Goal: Task Accomplishment & Management: Use online tool/utility

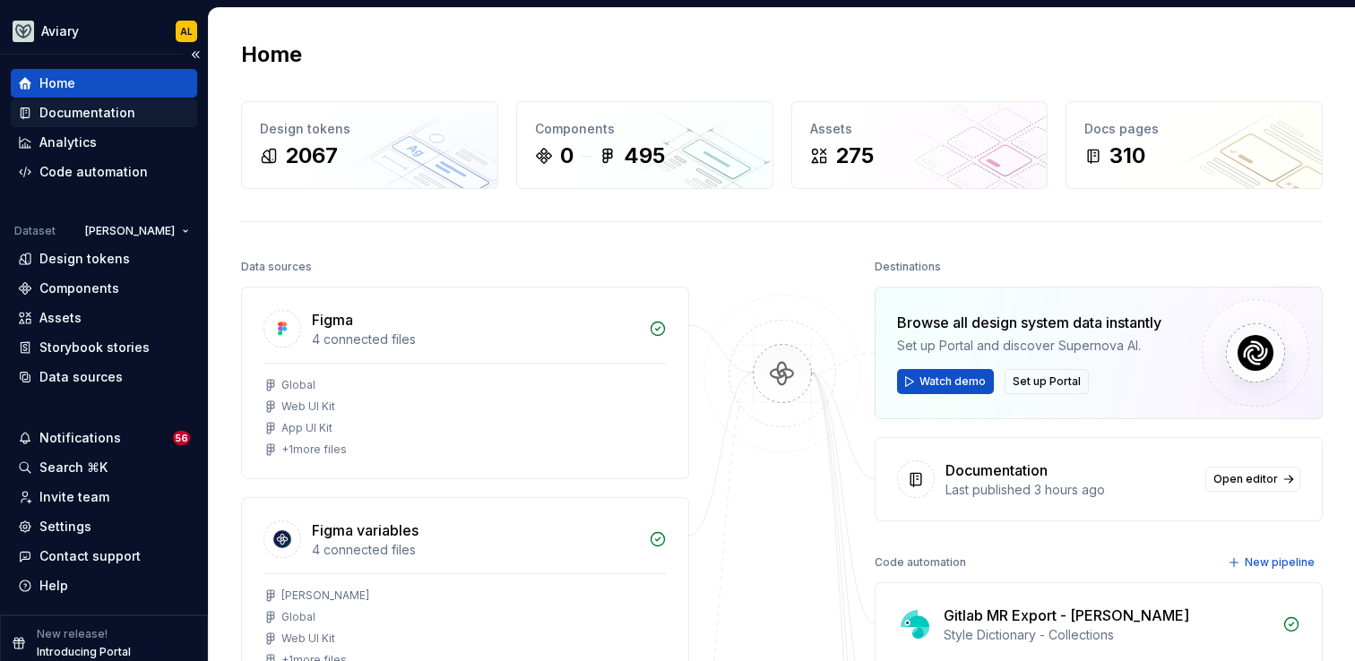
click at [108, 116] on div "Documentation" at bounding box center [87, 113] width 96 height 18
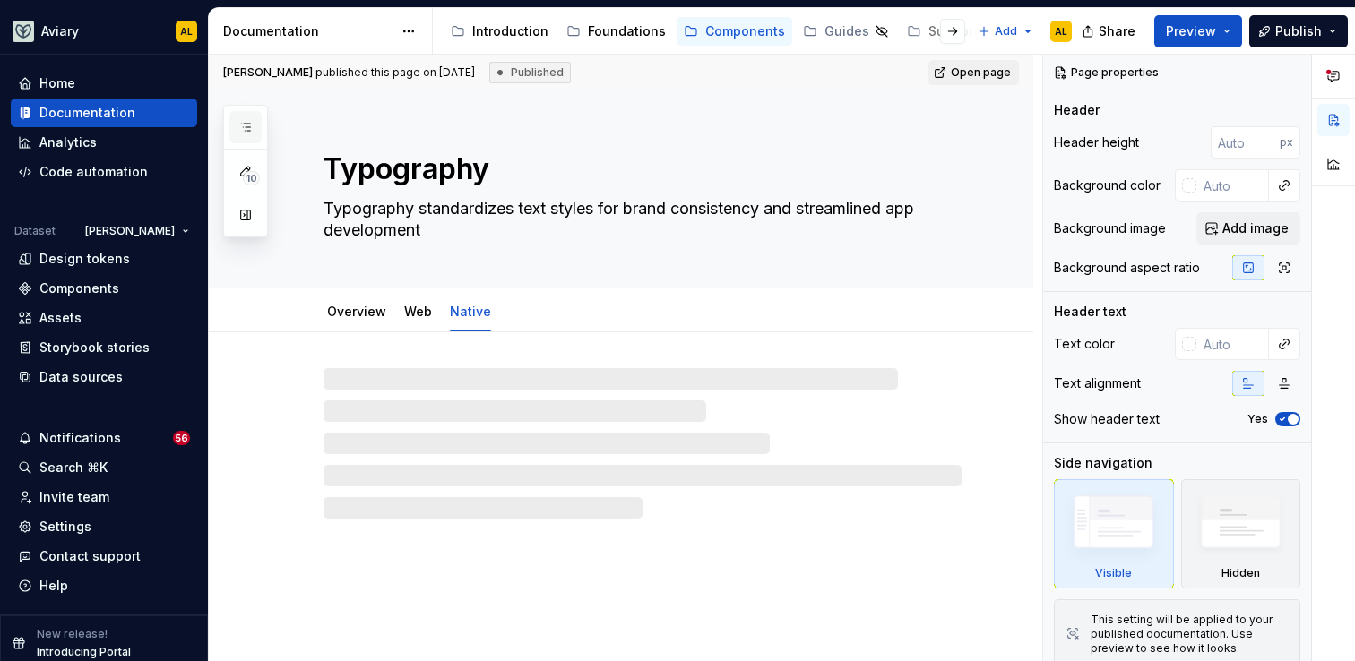
click at [247, 124] on icon "button" at bounding box center [245, 127] width 9 height 7
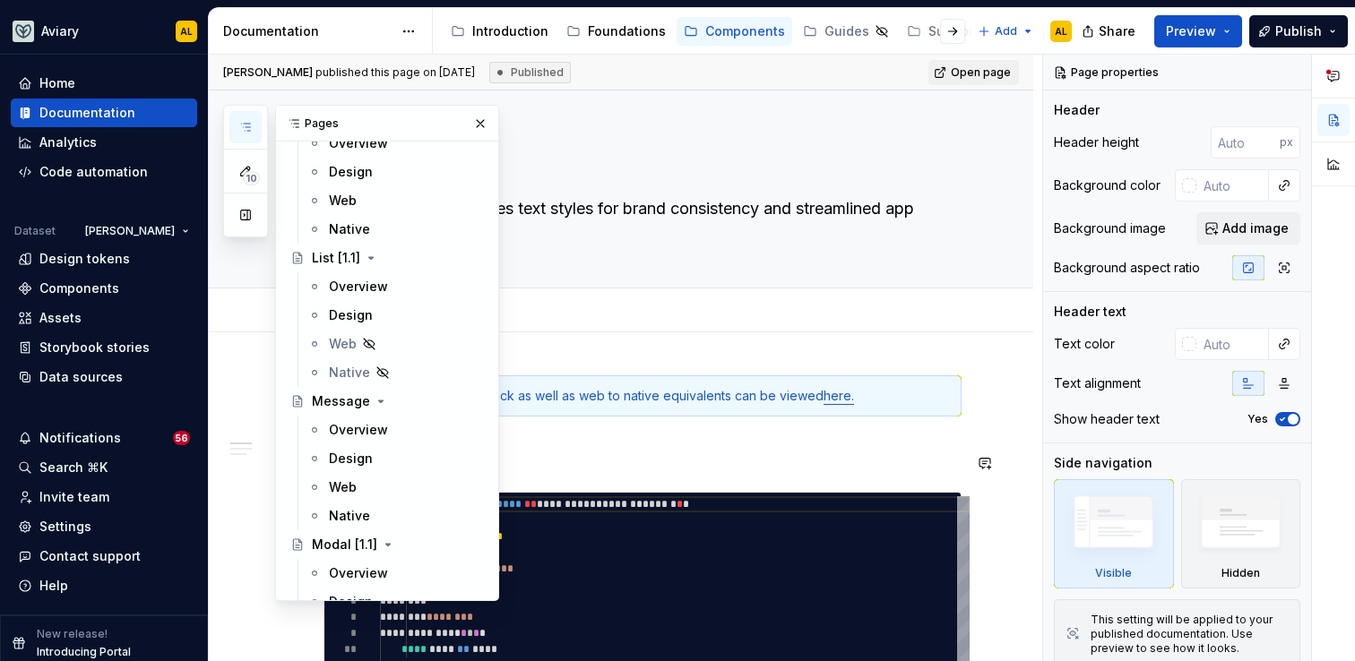
scroll to position [3751, 0]
click at [366, 487] on div "Web" at bounding box center [406, 486] width 155 height 25
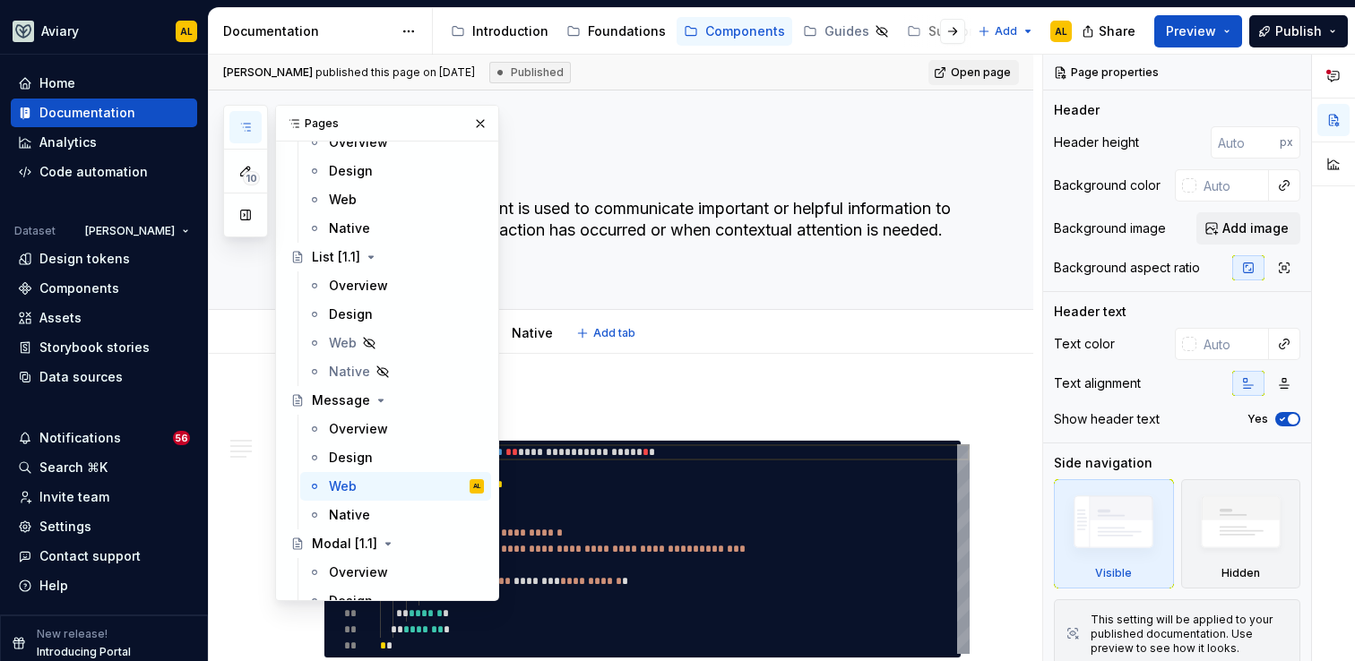
click at [707, 326] on div "Overview Design Web Native Add tab" at bounding box center [642, 333] width 659 height 39
click at [678, 419] on h2 "Usage" at bounding box center [642, 411] width 638 height 29
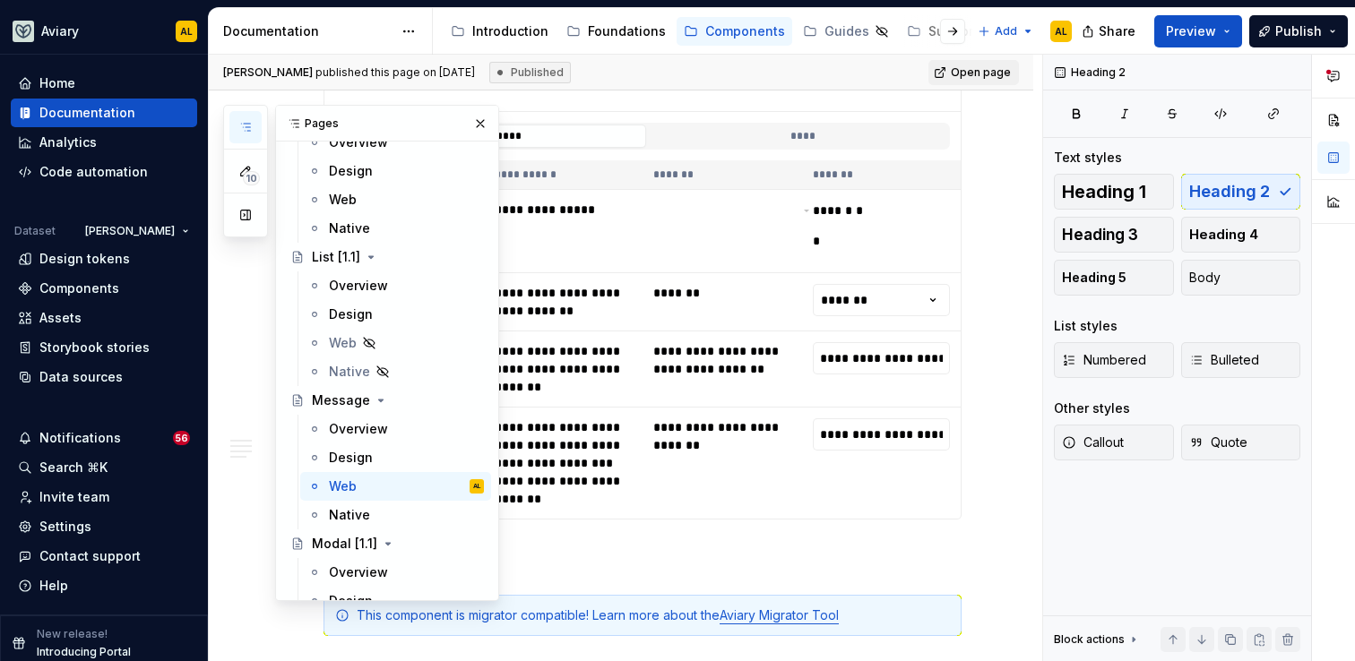
scroll to position [762, 0]
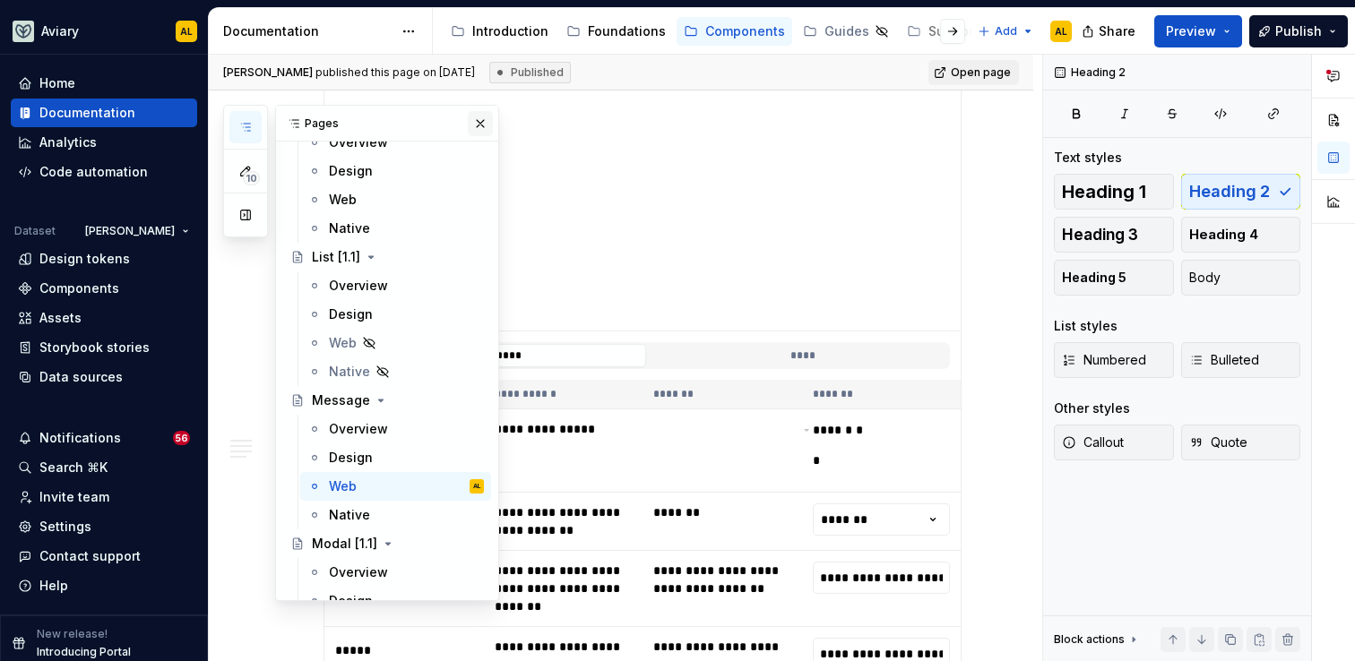
click at [486, 122] on button "button" at bounding box center [480, 123] width 25 height 25
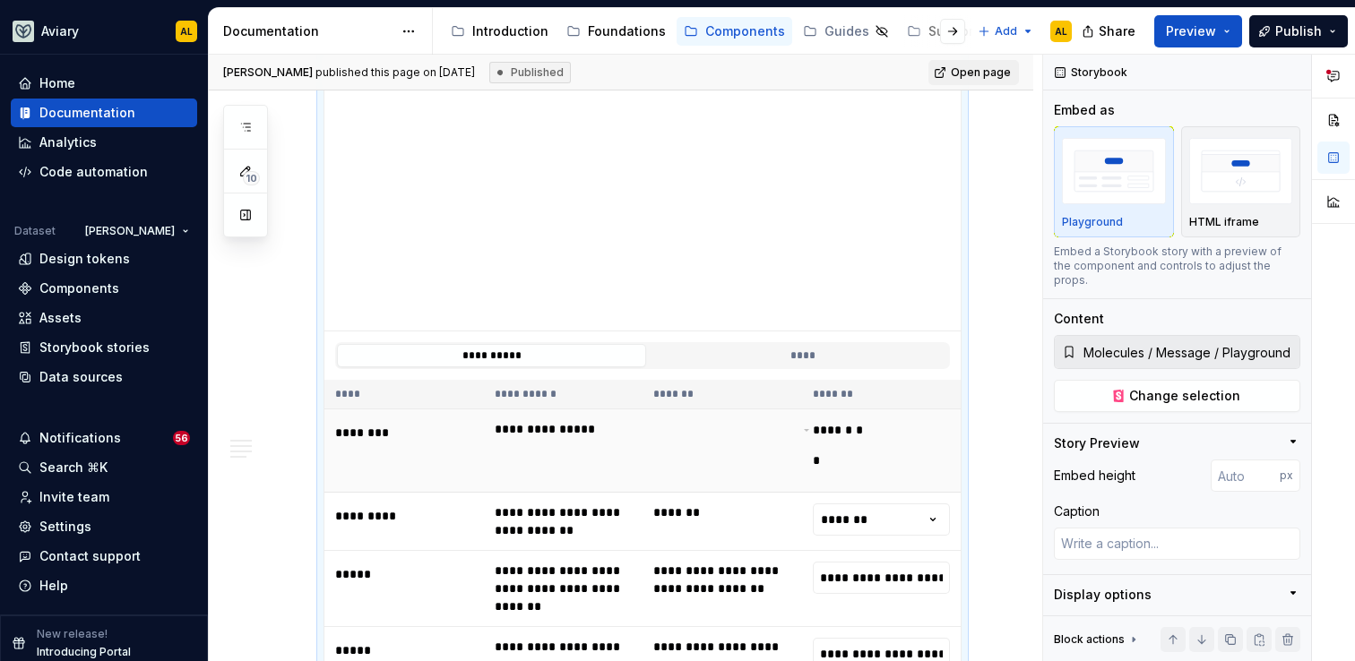
click at [506, 462] on td "**********" at bounding box center [563, 450] width 159 height 83
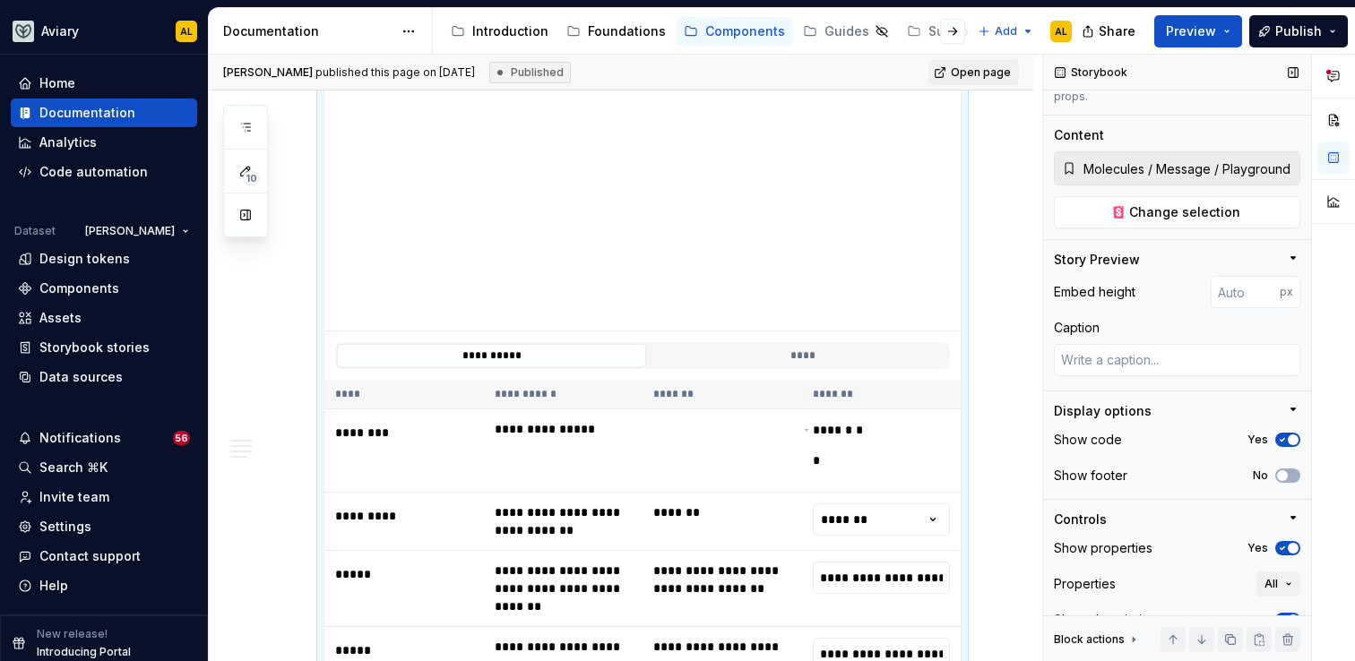
scroll to position [233, 0]
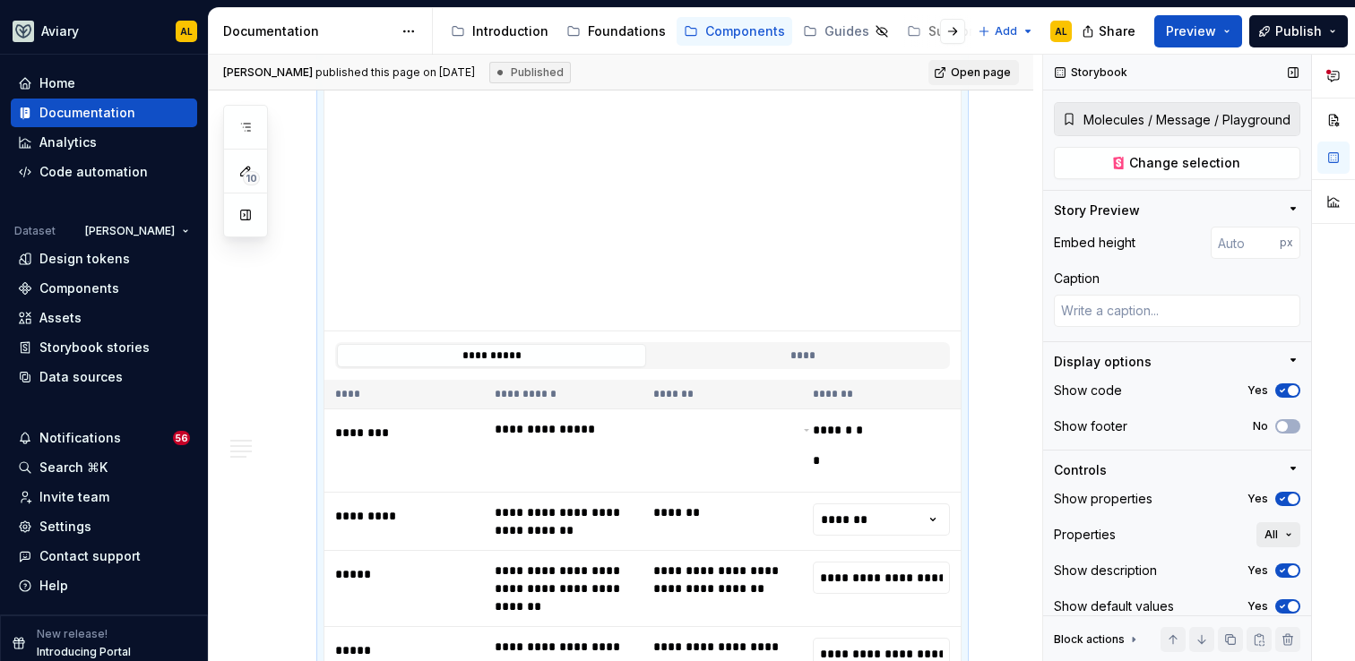
click at [1272, 528] on span "All" at bounding box center [1270, 535] width 13 height 14
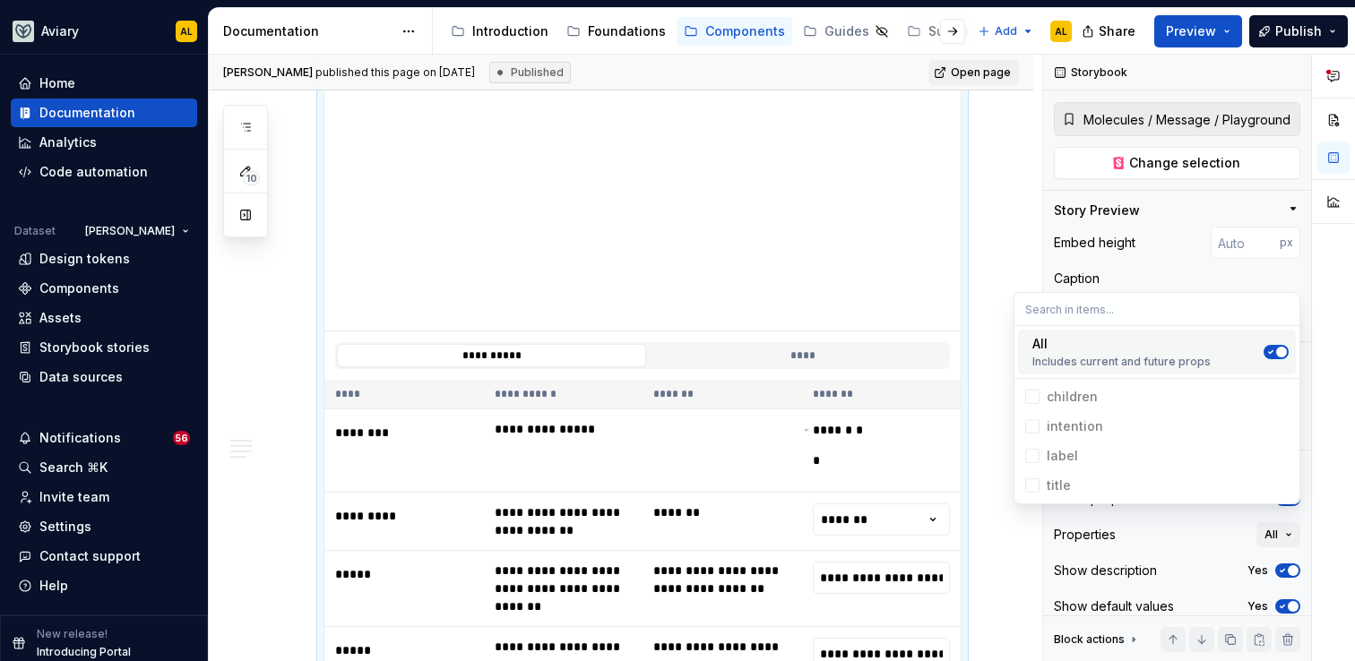
click at [1032, 394] on div "Suggestions" at bounding box center [1032, 397] width 14 height 14
click at [1274, 356] on icon "Suggestions" at bounding box center [1270, 352] width 14 height 11
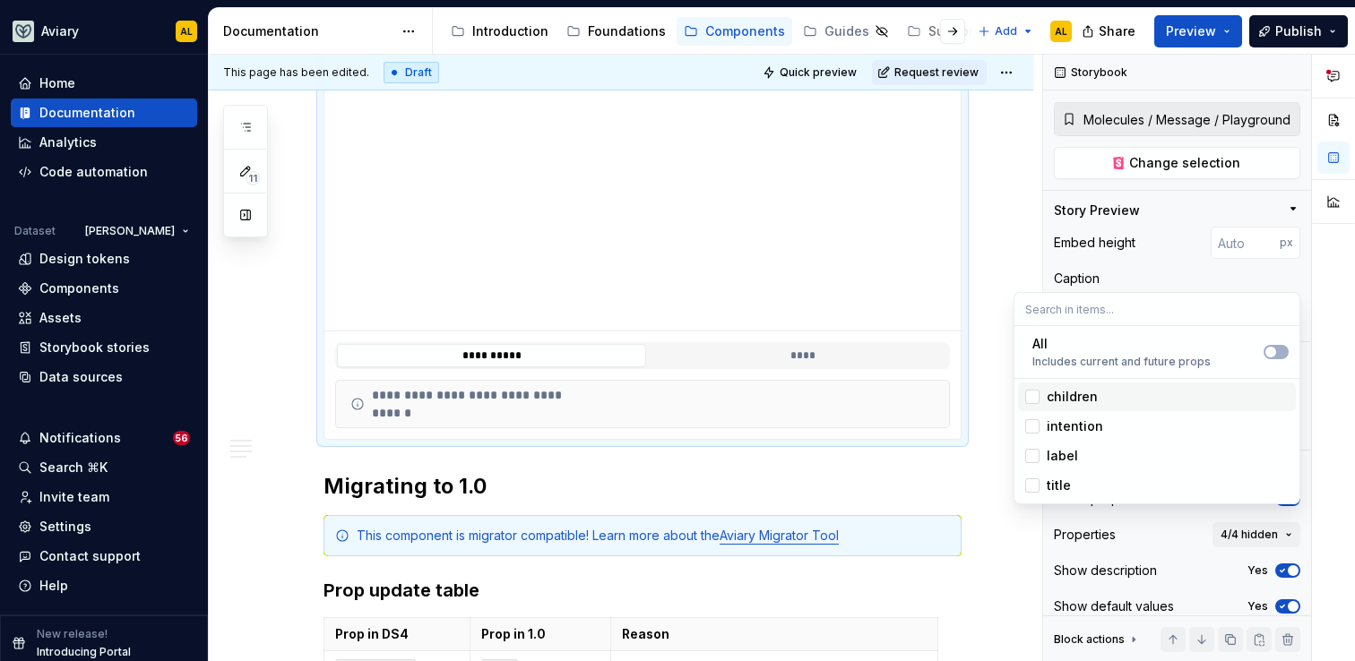
click at [1030, 396] on div "Suggestions" at bounding box center [1032, 397] width 14 height 14
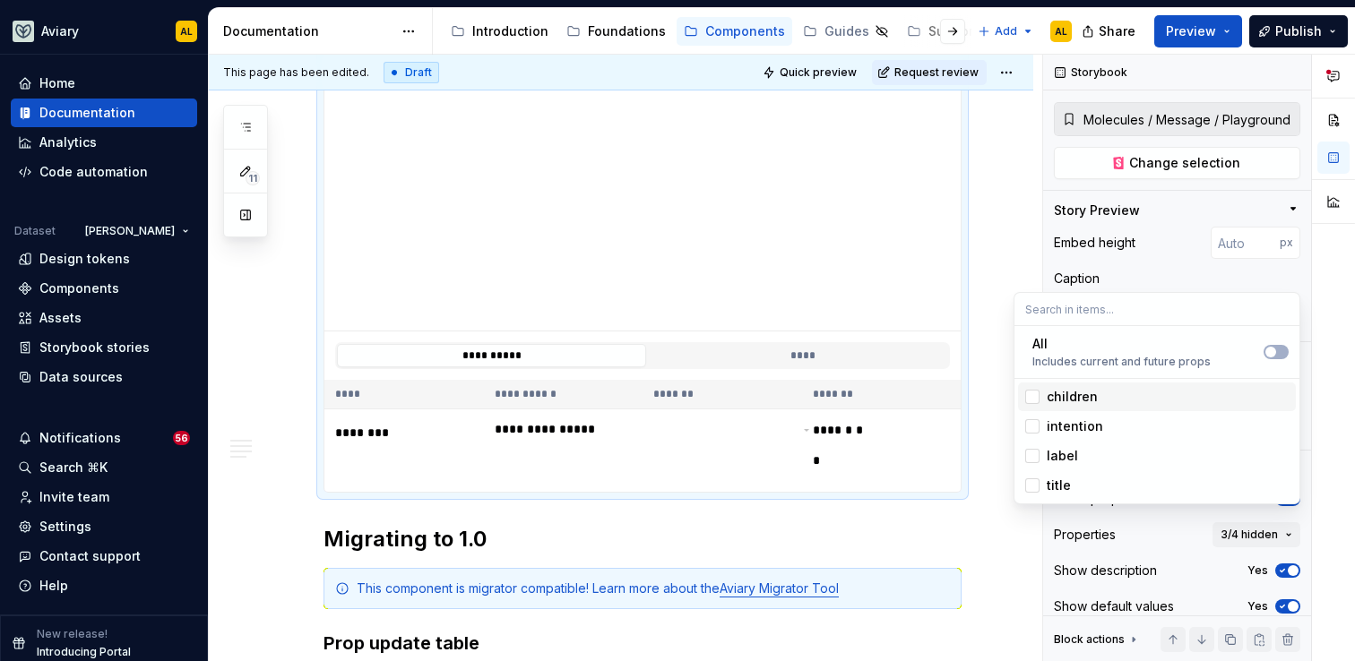
click at [1029, 397] on div "Suggestions" at bounding box center [1032, 397] width 14 height 14
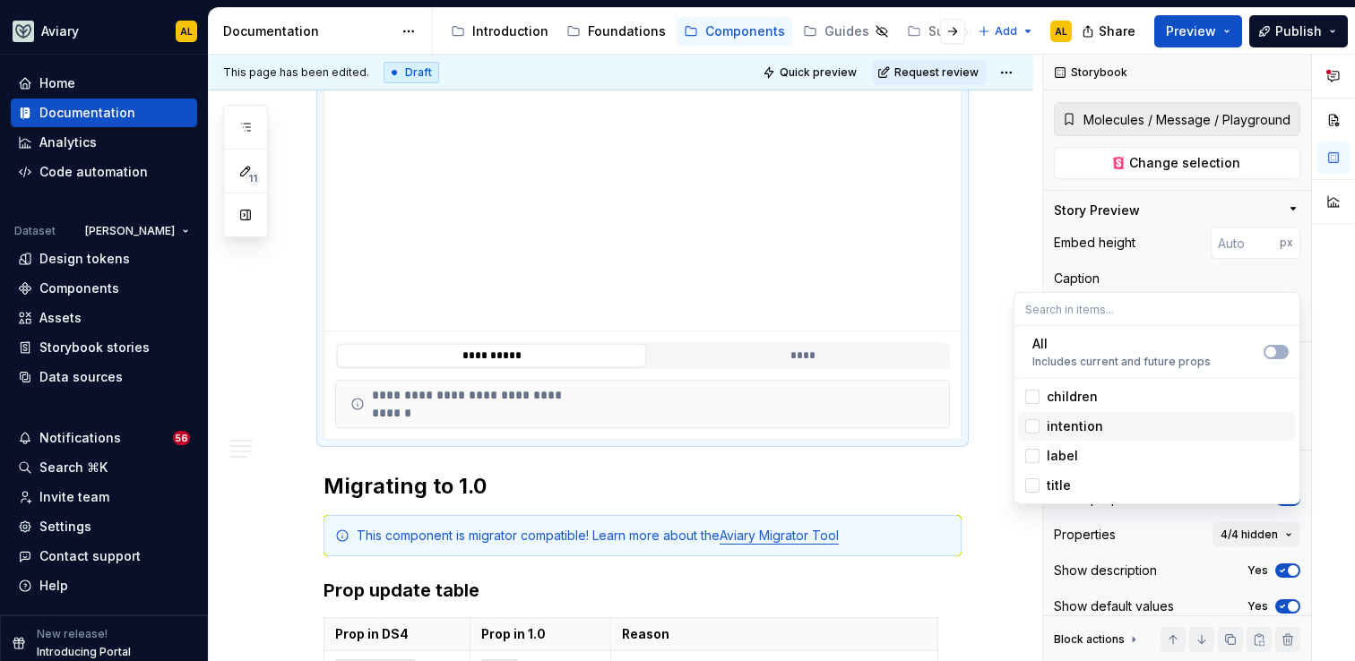
click at [1032, 426] on div "Suggestions" at bounding box center [1032, 426] width 14 height 14
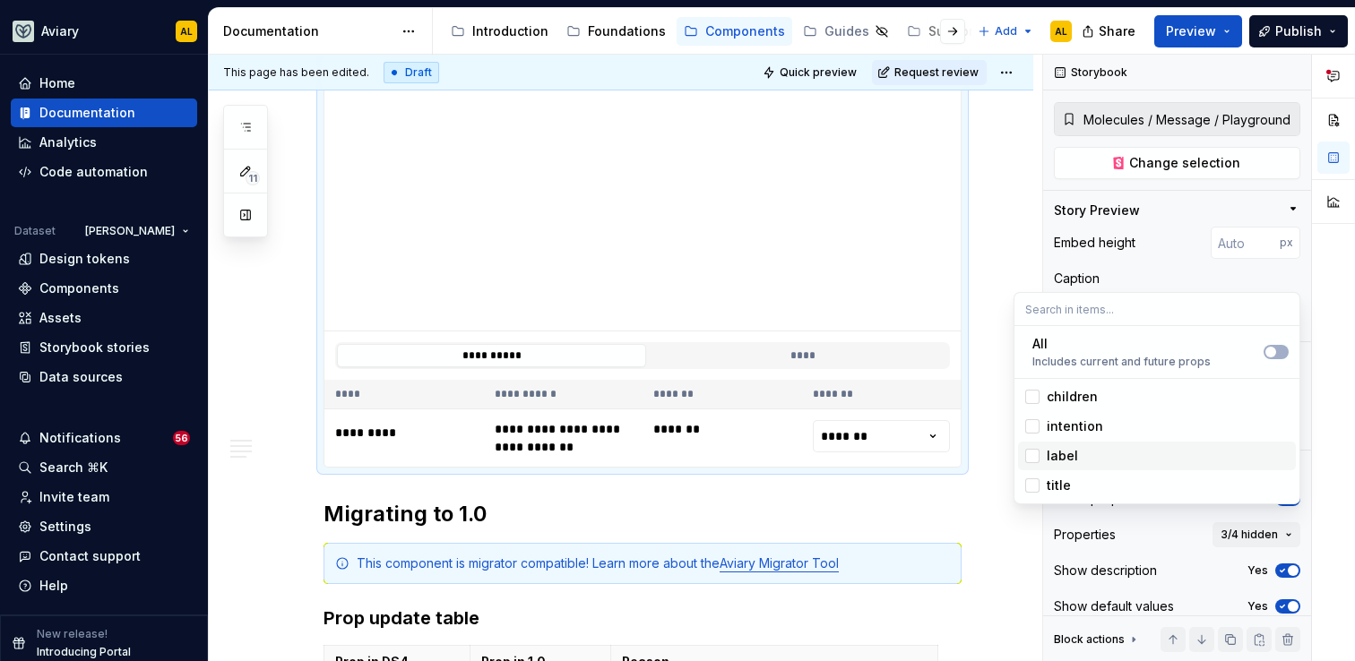
click at [1032, 451] on div "Suggestions" at bounding box center [1032, 456] width 14 height 14
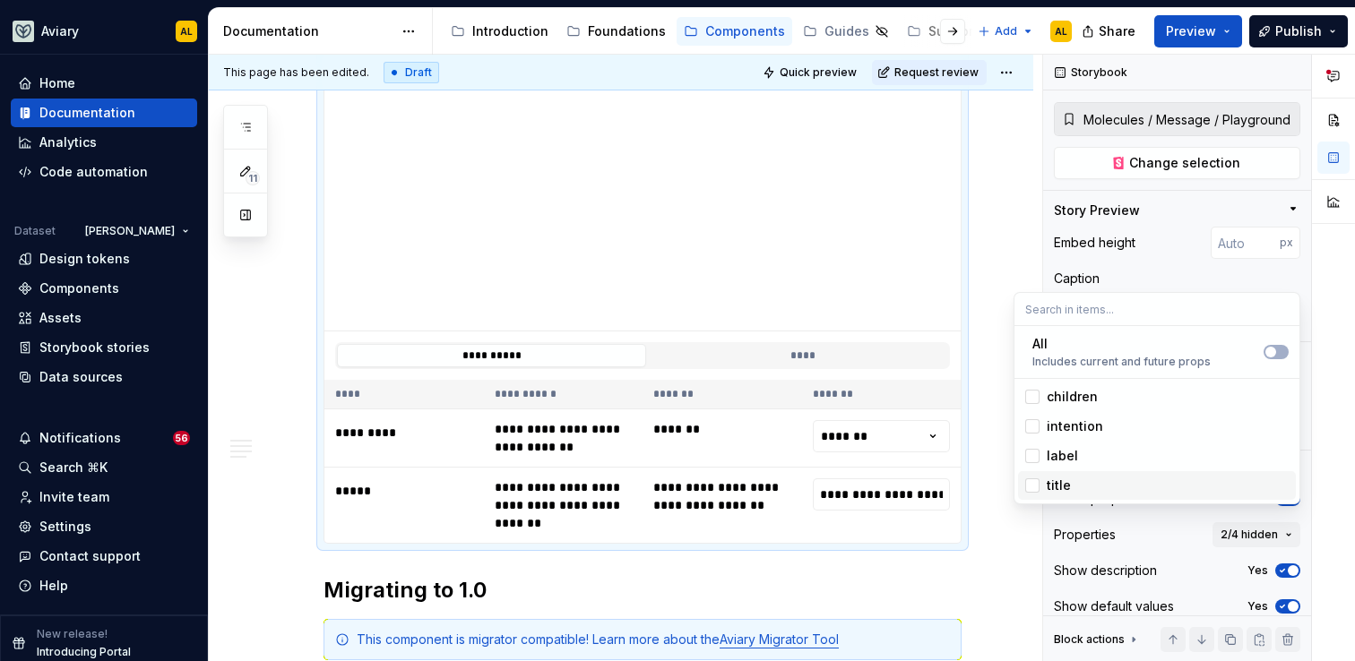
click at [1033, 483] on div "Suggestions" at bounding box center [1032, 485] width 14 height 14
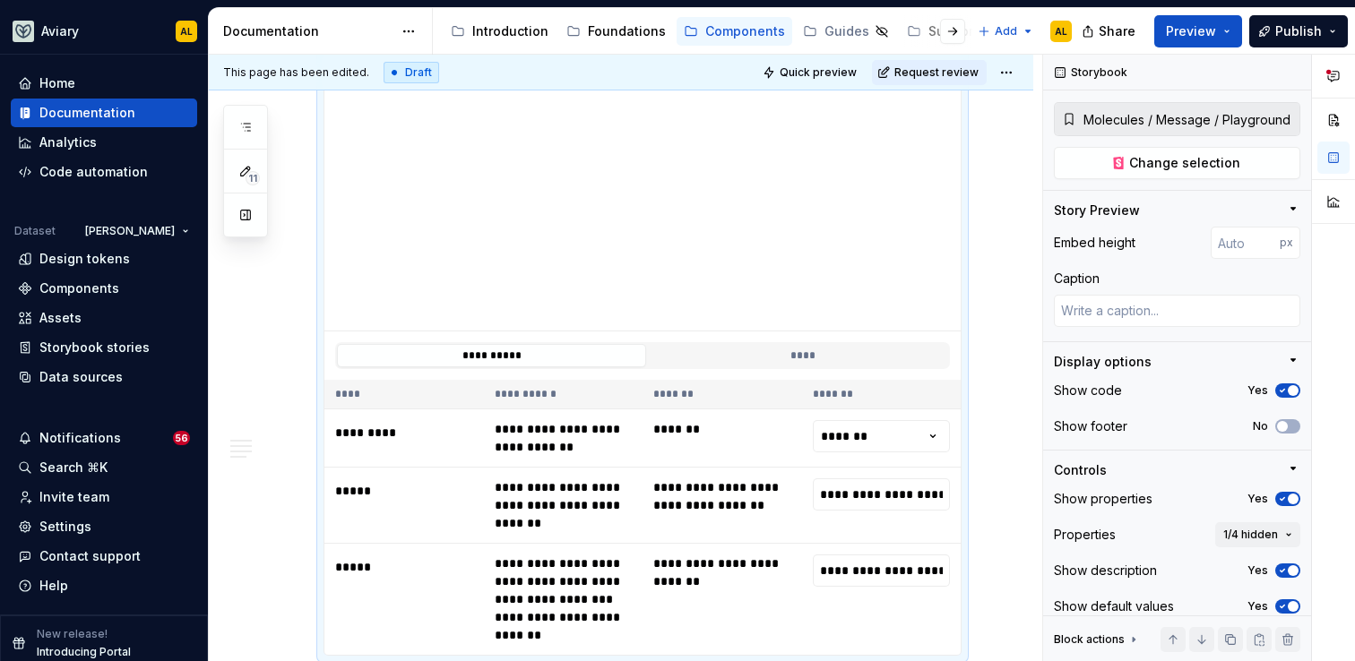
click at [1001, 587] on div "**********" at bounding box center [621, 461] width 824 height 1740
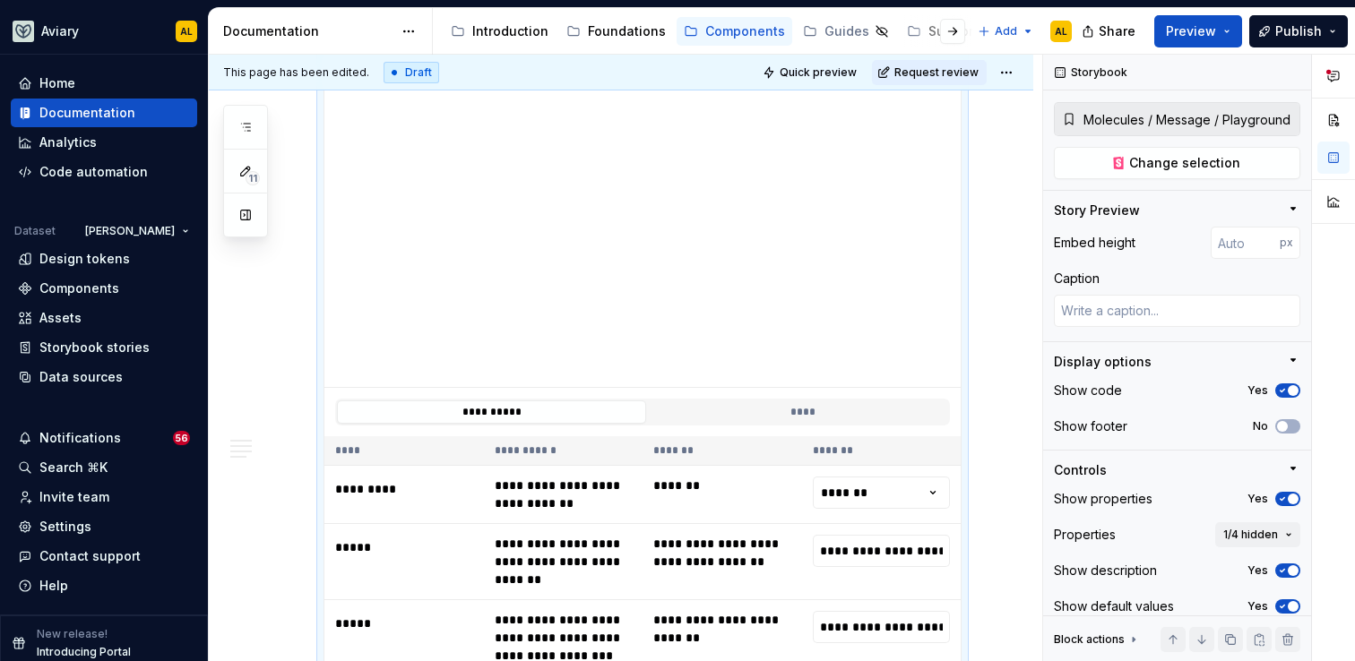
scroll to position [654, 0]
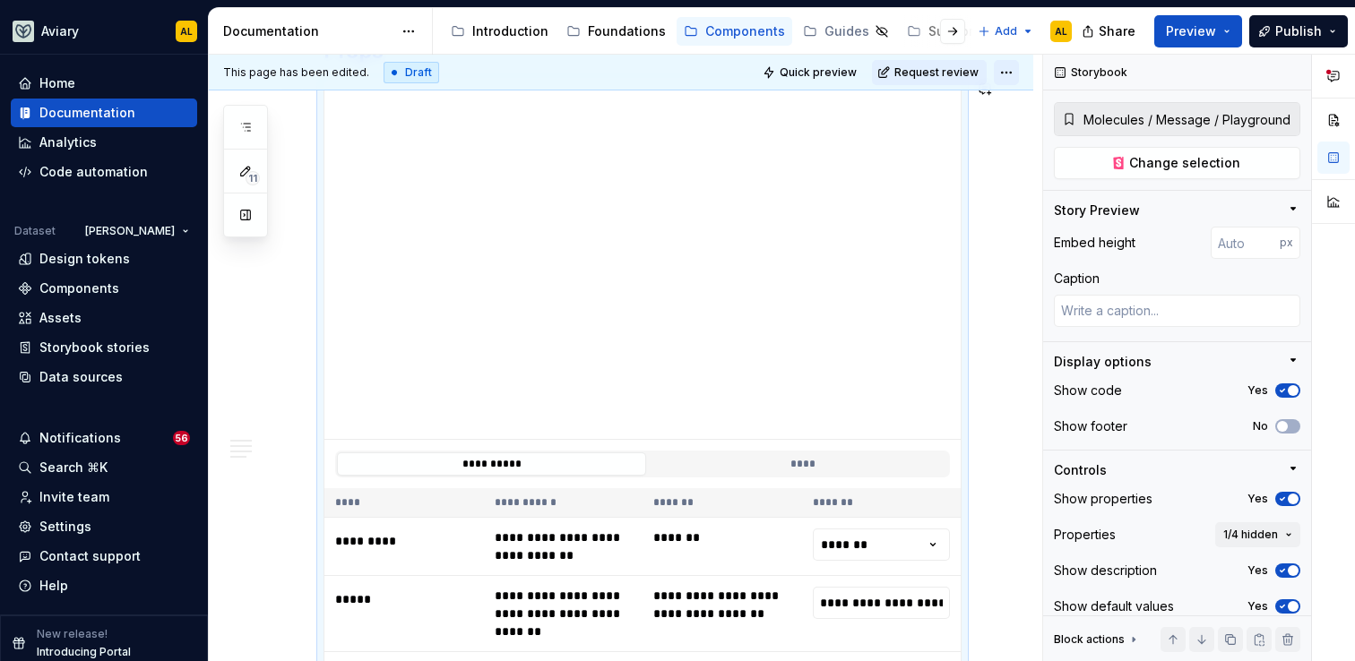
click at [1009, 66] on html "Aviary AL Home Documentation Analytics Code automation Dataset [PERSON_NAME] De…" at bounding box center [677, 330] width 1355 height 661
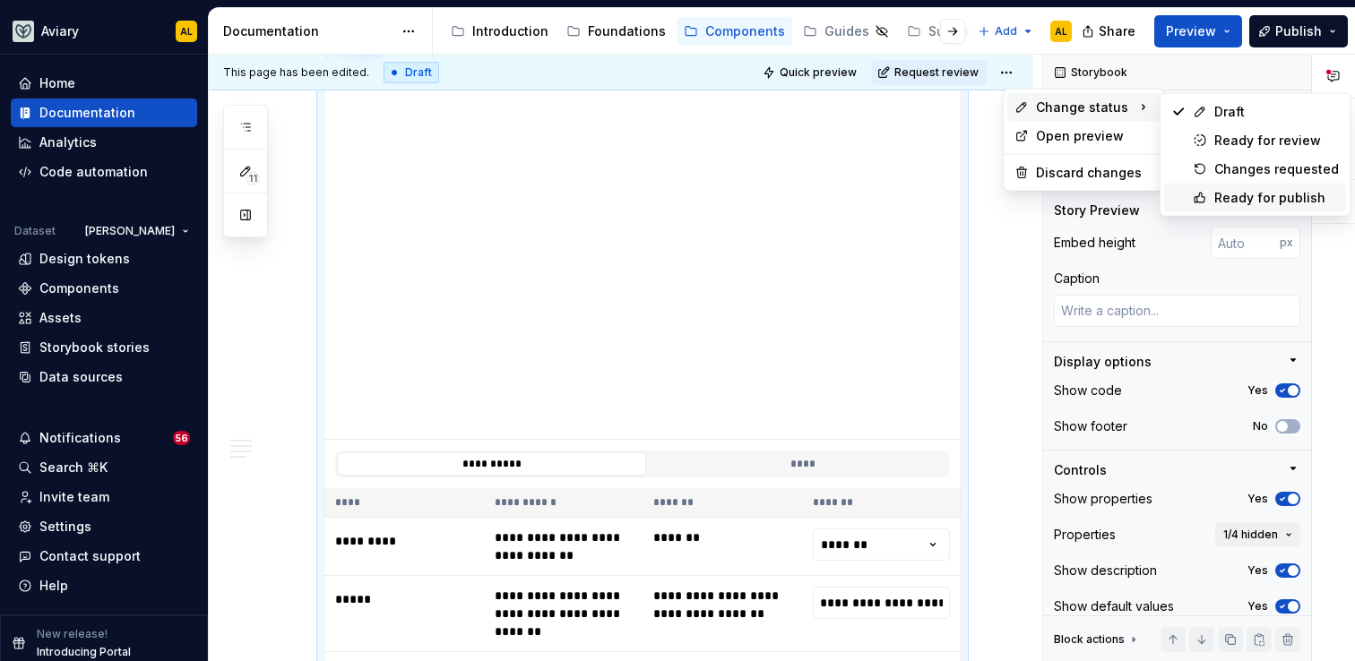
click at [1221, 194] on div "Ready for publish" at bounding box center [1276, 198] width 125 height 18
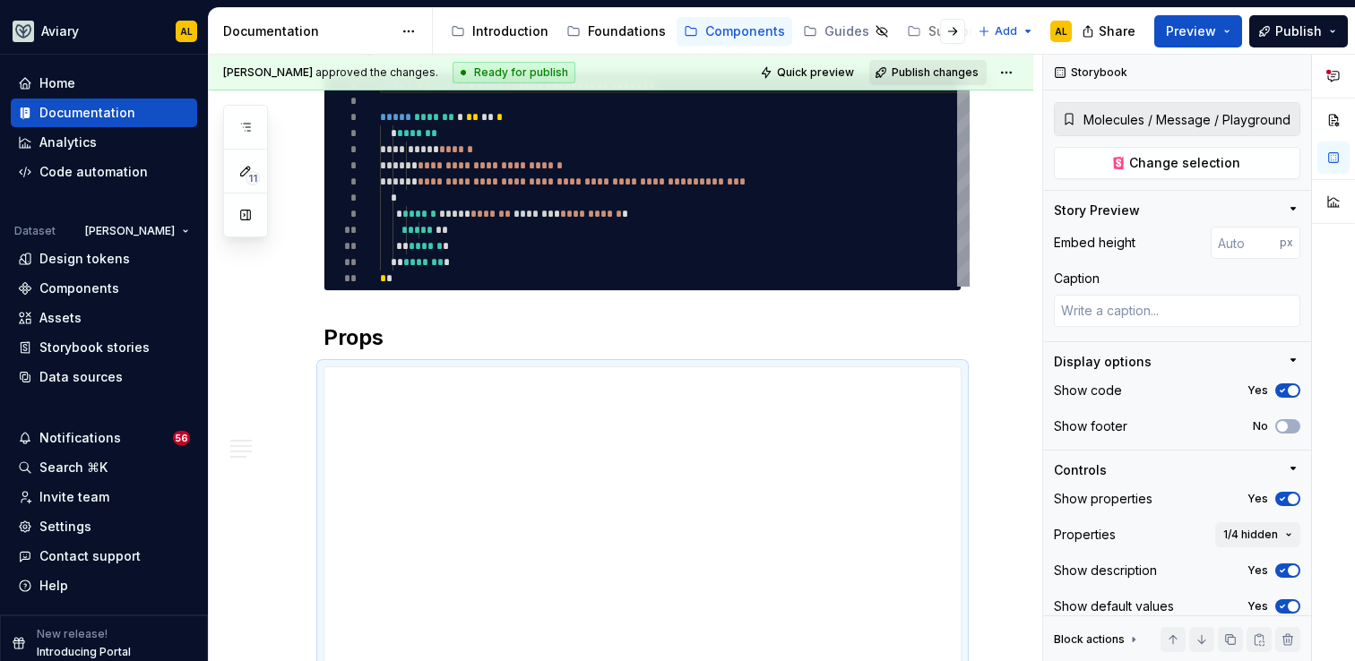
click at [952, 73] on span "Publish changes" at bounding box center [934, 72] width 87 height 14
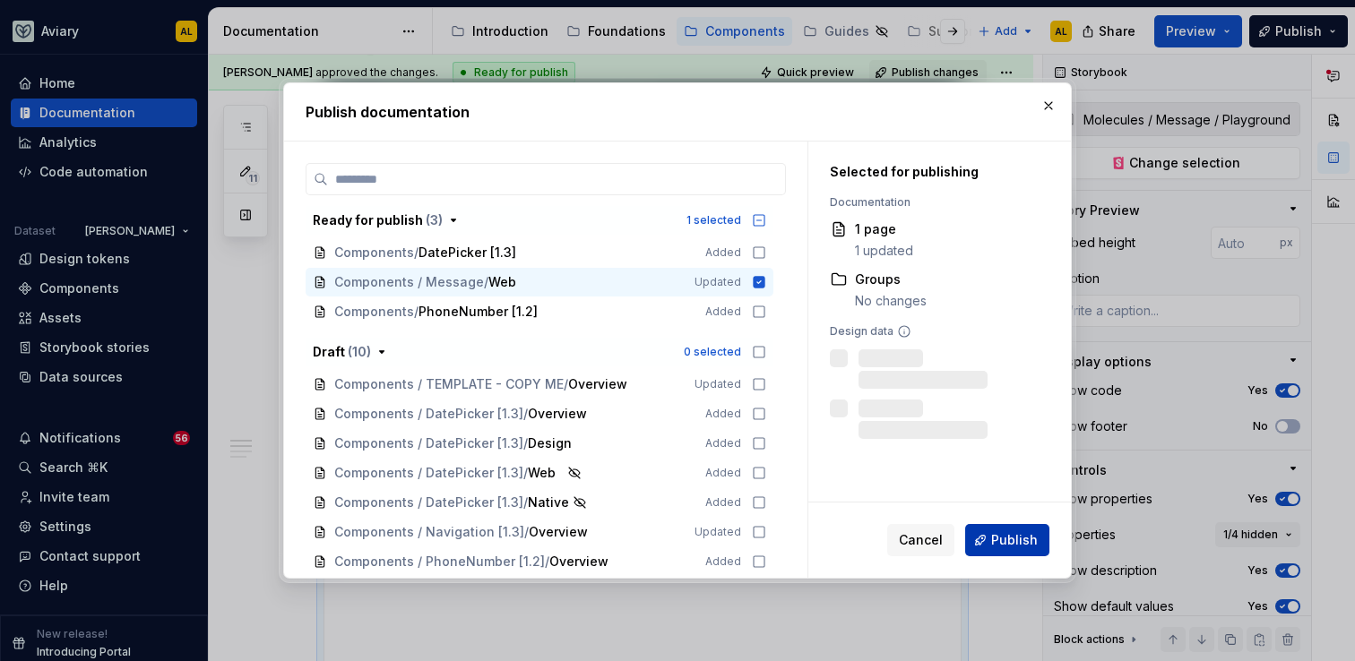
click at [1013, 539] on span "Publish" at bounding box center [1014, 540] width 47 height 18
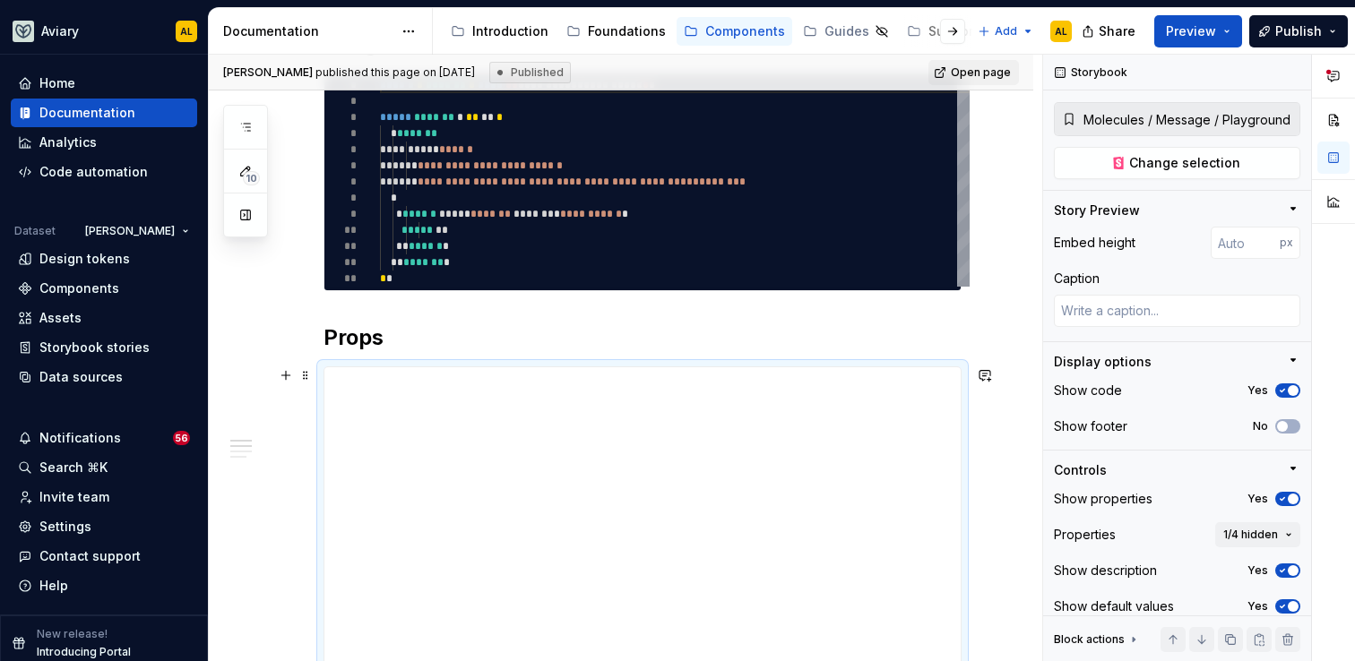
type textarea "*"
